Goal: Information Seeking & Learning: Learn about a topic

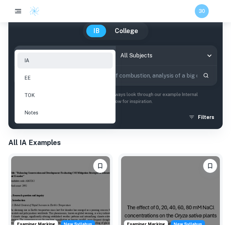
scroll to position [80, 0]
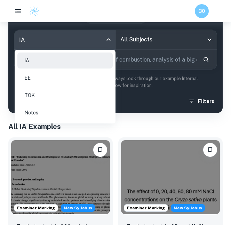
click at [84, 78] on li "EE" at bounding box center [64, 78] width 95 height 16
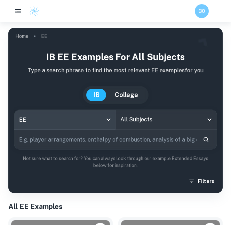
scroll to position [35, 0]
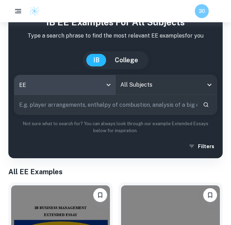
click at [142, 83] on input "All Subjects" at bounding box center [161, 84] width 85 height 13
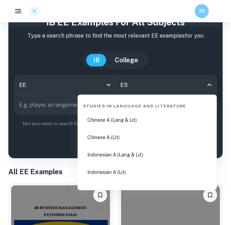
type input "ESS"
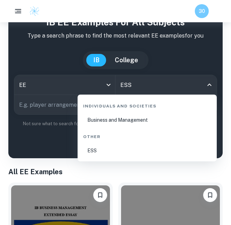
click at [136, 147] on li "ESS" at bounding box center [147, 151] width 134 height 16
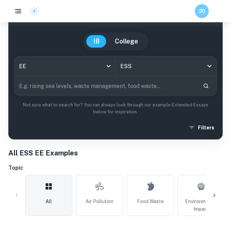
scroll to position [71, 0]
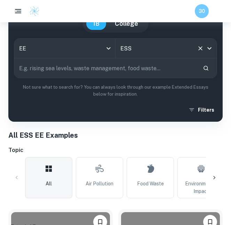
click at [161, 49] on input "ESS" at bounding box center [156, 48] width 75 height 13
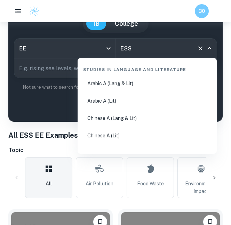
scroll to position [1220, 0]
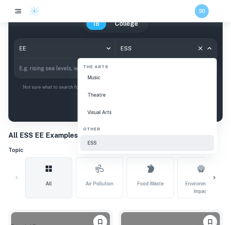
click at [160, 49] on input "ESS" at bounding box center [156, 48] width 75 height 13
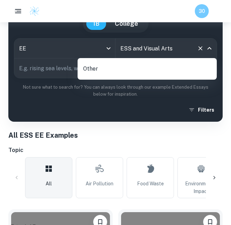
click at [151, 112] on div "Filters" at bounding box center [115, 110] width 203 height 13
type input "ESS"
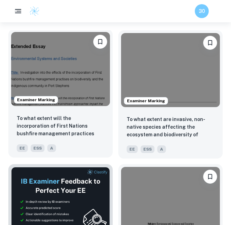
scroll to position [253, 0]
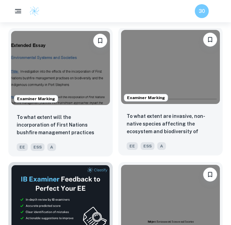
click at [187, 88] on img at bounding box center [170, 67] width 99 height 74
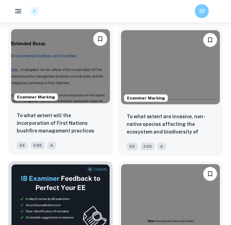
scroll to position [248, 0]
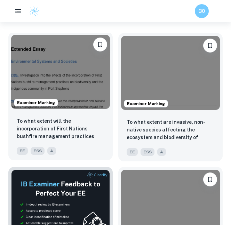
click at [76, 64] on img at bounding box center [60, 72] width 99 height 74
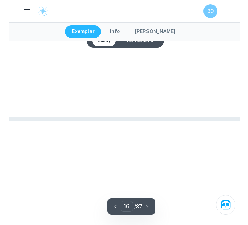
scroll to position [2034, 0]
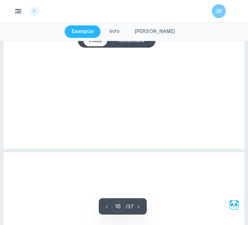
type input "6"
